Goal: Check status: Check status

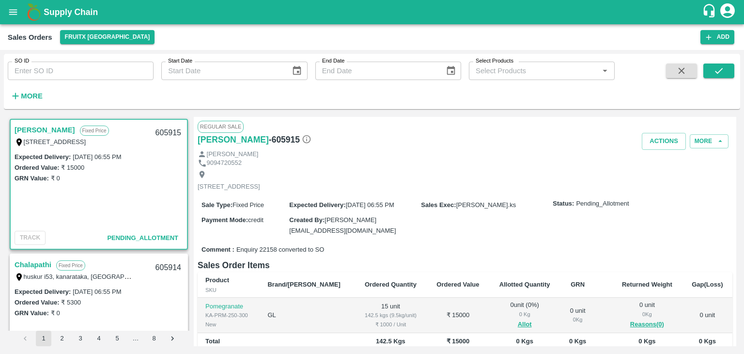
click at [105, 6] on h1 "Supply Chain" at bounding box center [373, 12] width 658 height 14
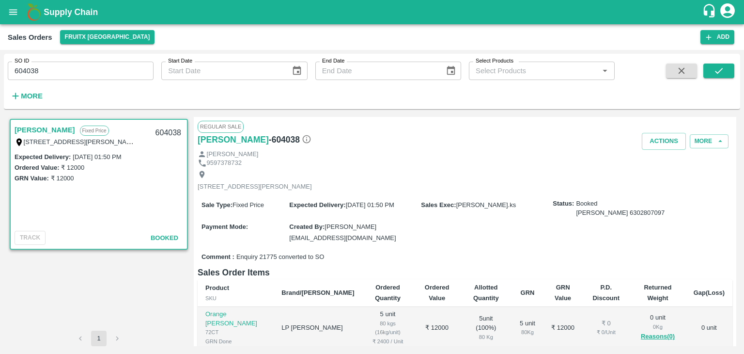
scroll to position [74, 0]
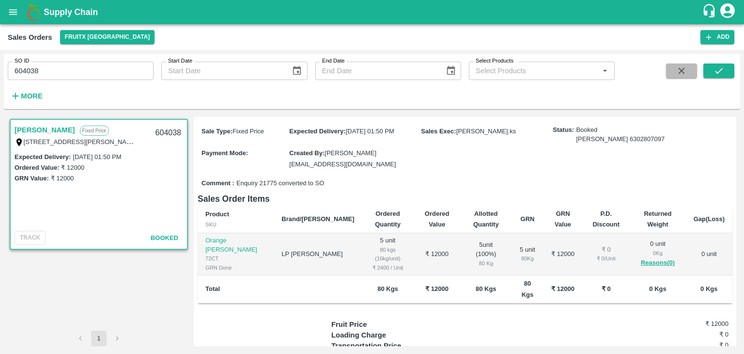
click at [683, 76] on icon "button" at bounding box center [681, 70] width 11 height 11
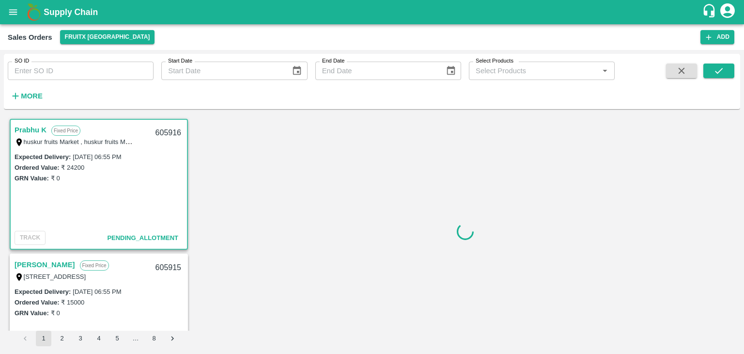
scroll to position [2, 0]
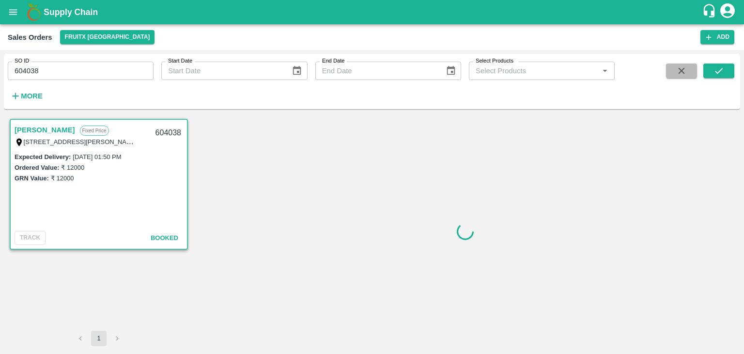
click at [680, 75] on icon "button" at bounding box center [681, 70] width 11 height 11
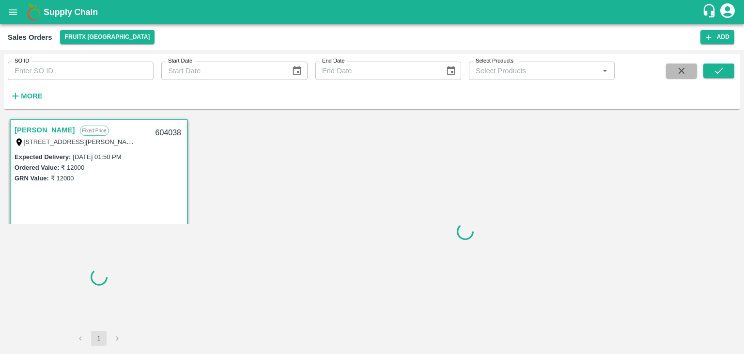
click at [680, 75] on icon "button" at bounding box center [681, 70] width 11 height 11
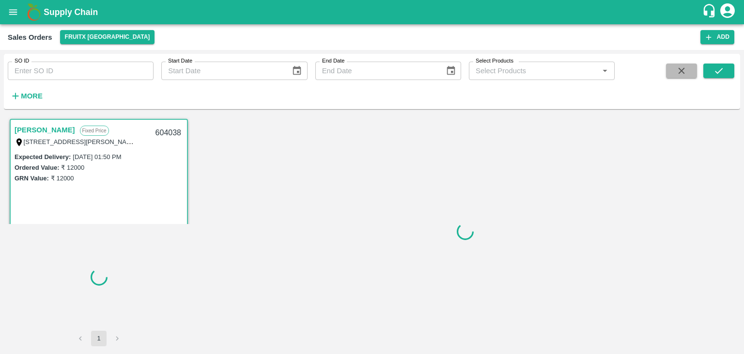
click at [680, 75] on icon "button" at bounding box center [681, 70] width 11 height 11
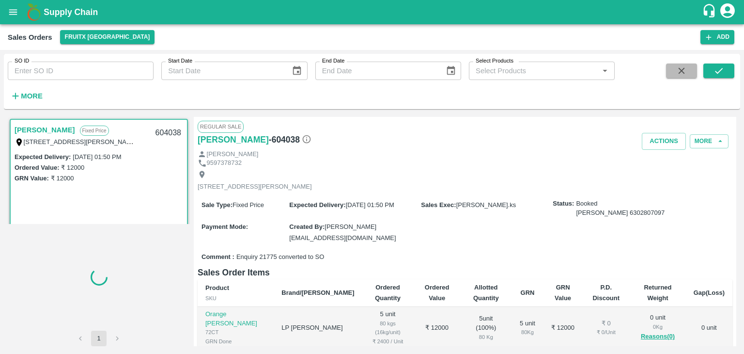
click at [680, 75] on icon "button" at bounding box center [681, 70] width 11 height 11
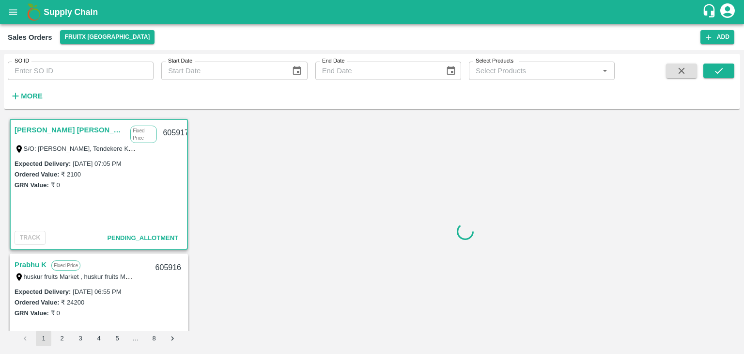
scroll to position [2, 0]
